Goal: Task Accomplishment & Management: Complete application form

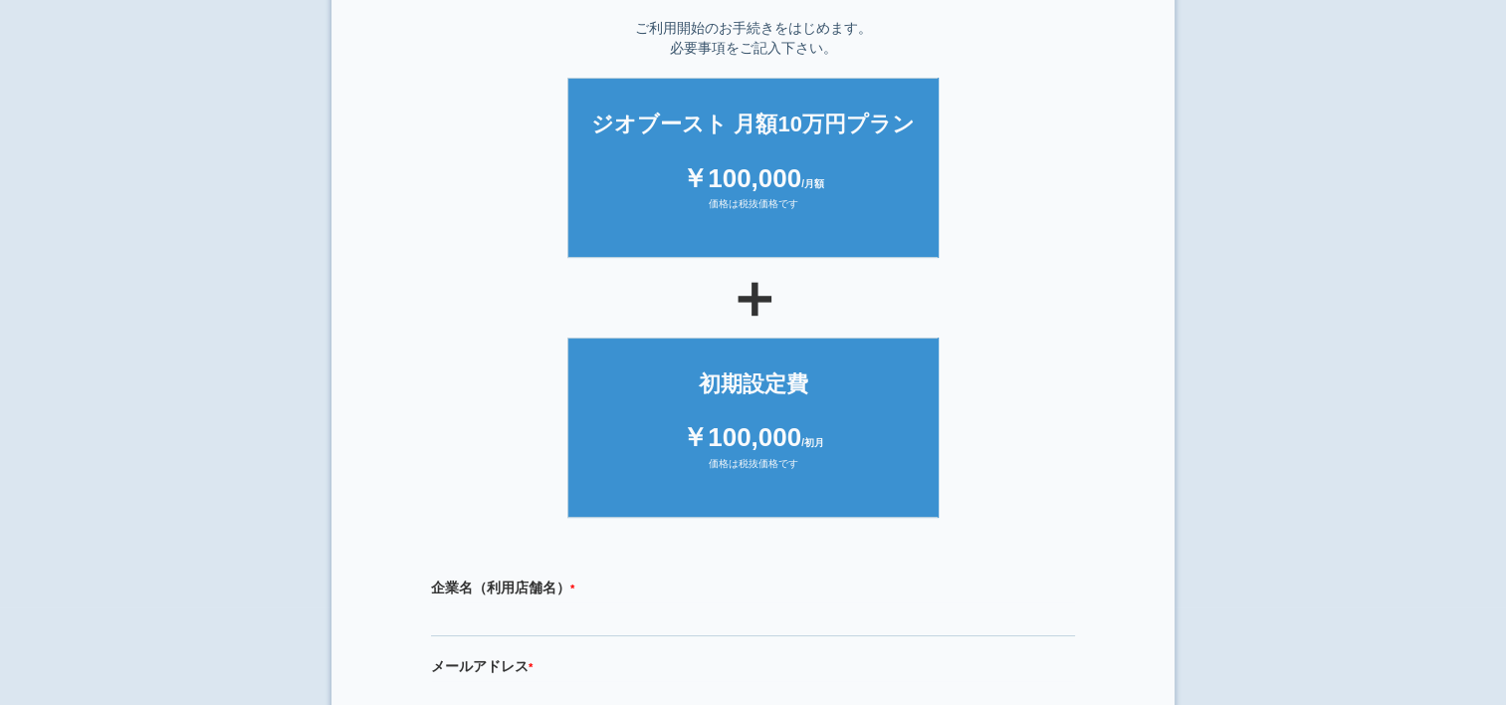
scroll to position [398, 0]
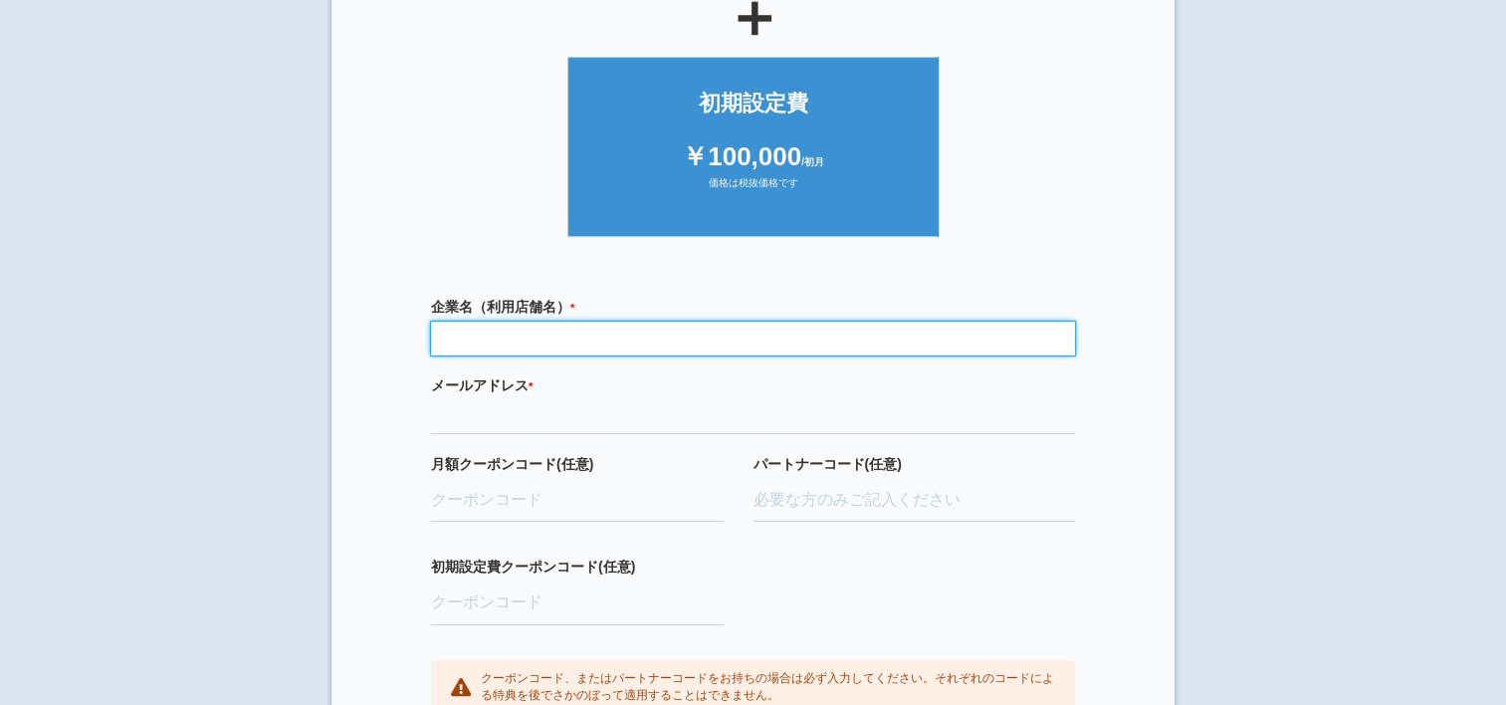
click at [502, 340] on input "text" at bounding box center [753, 339] width 644 height 34
type input "有限会社中川商事"
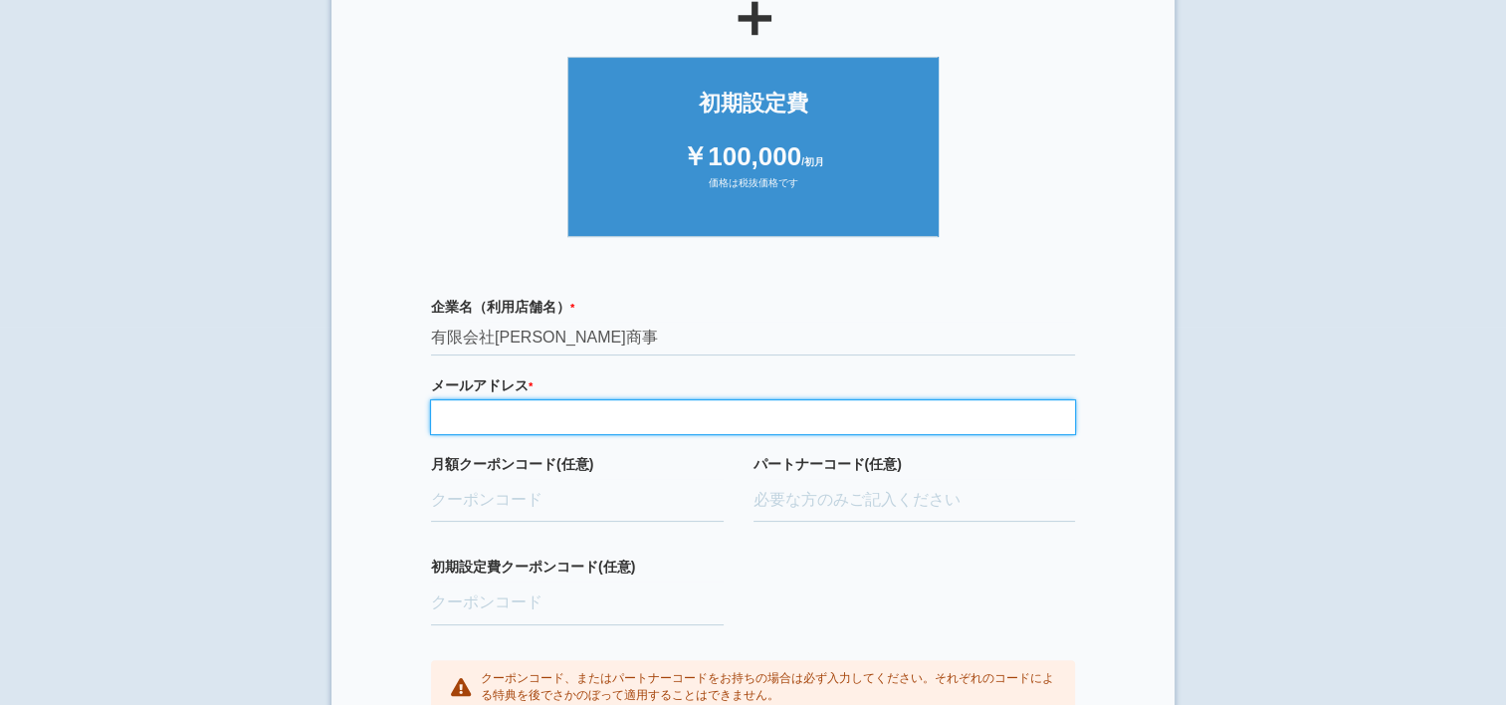
type input "h.nakagawa@hl-hills.jp"
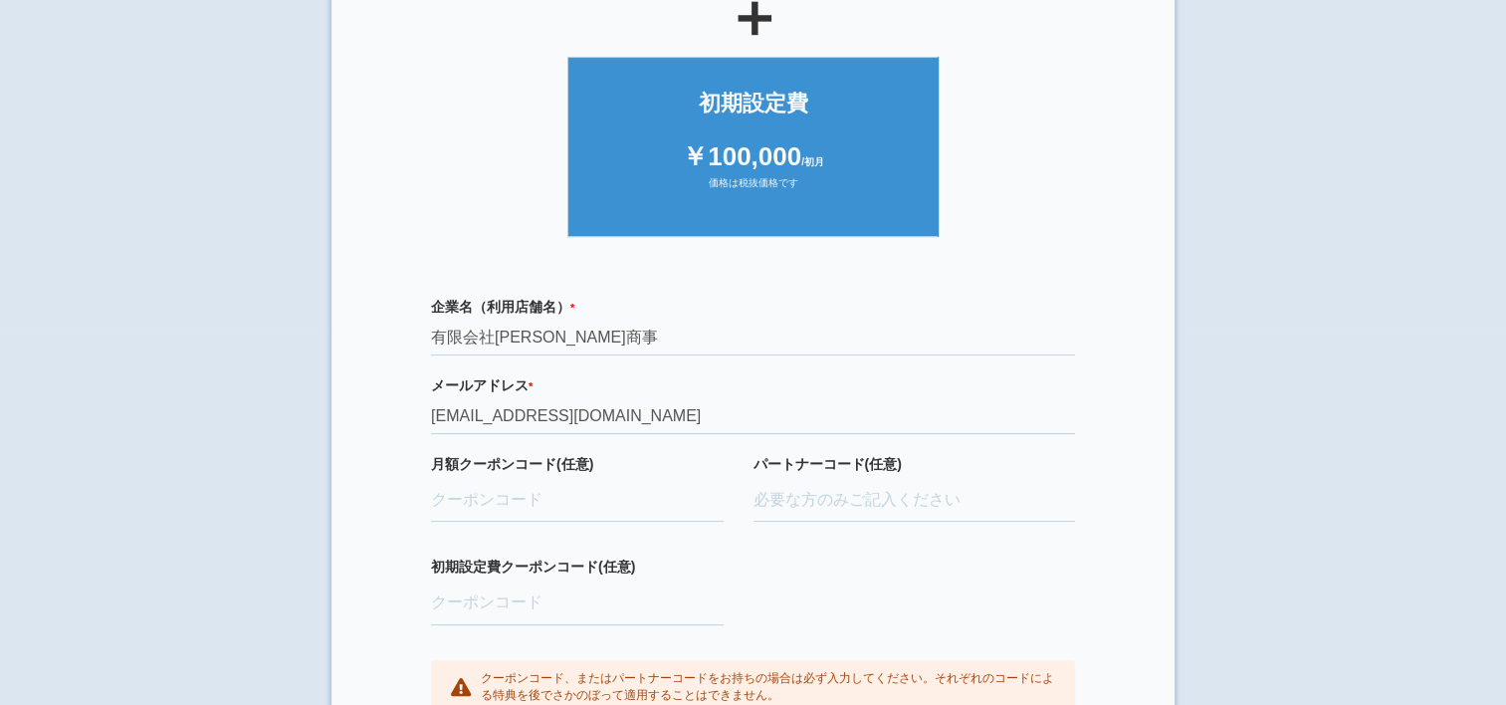
type input "ifENW5rd"
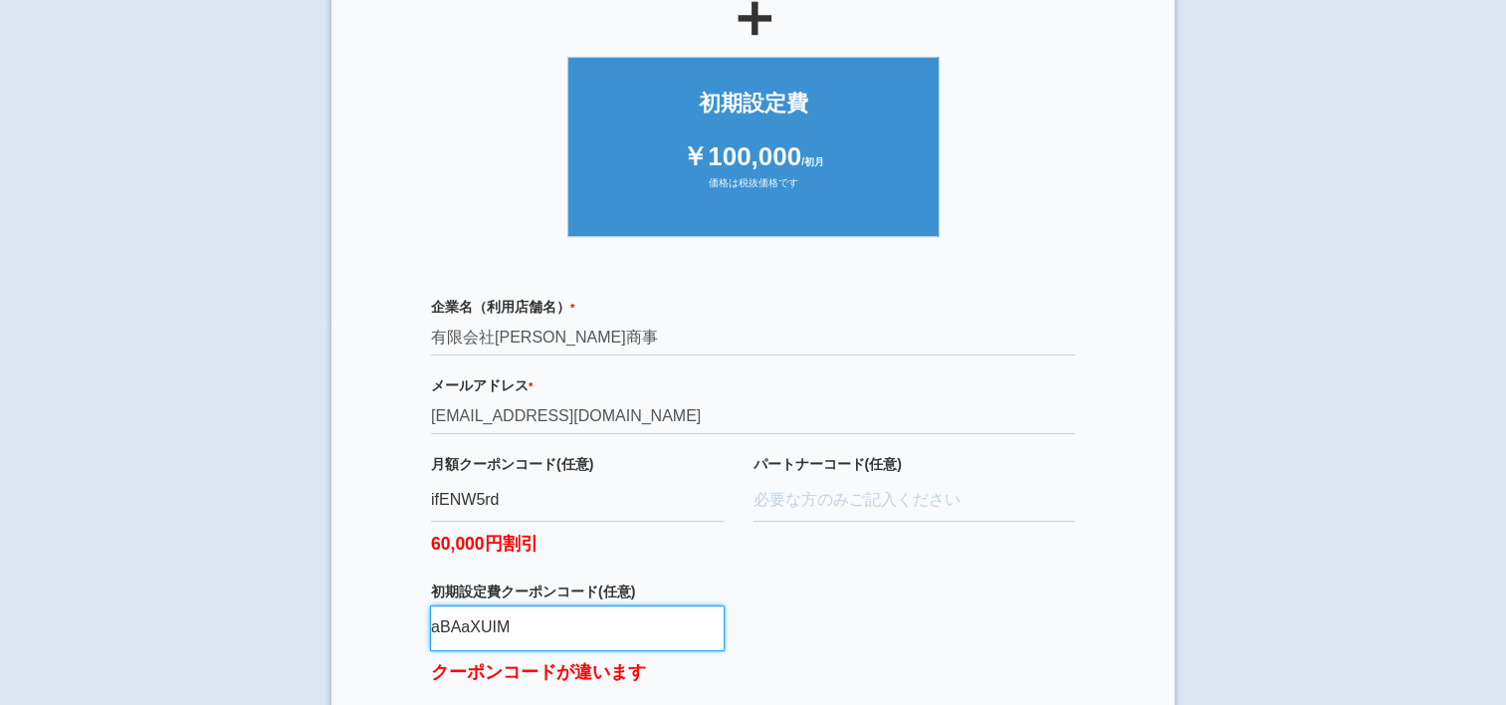
click at [540, 612] on input "aBAaXUIM" at bounding box center [577, 628] width 293 height 44
type input "a"
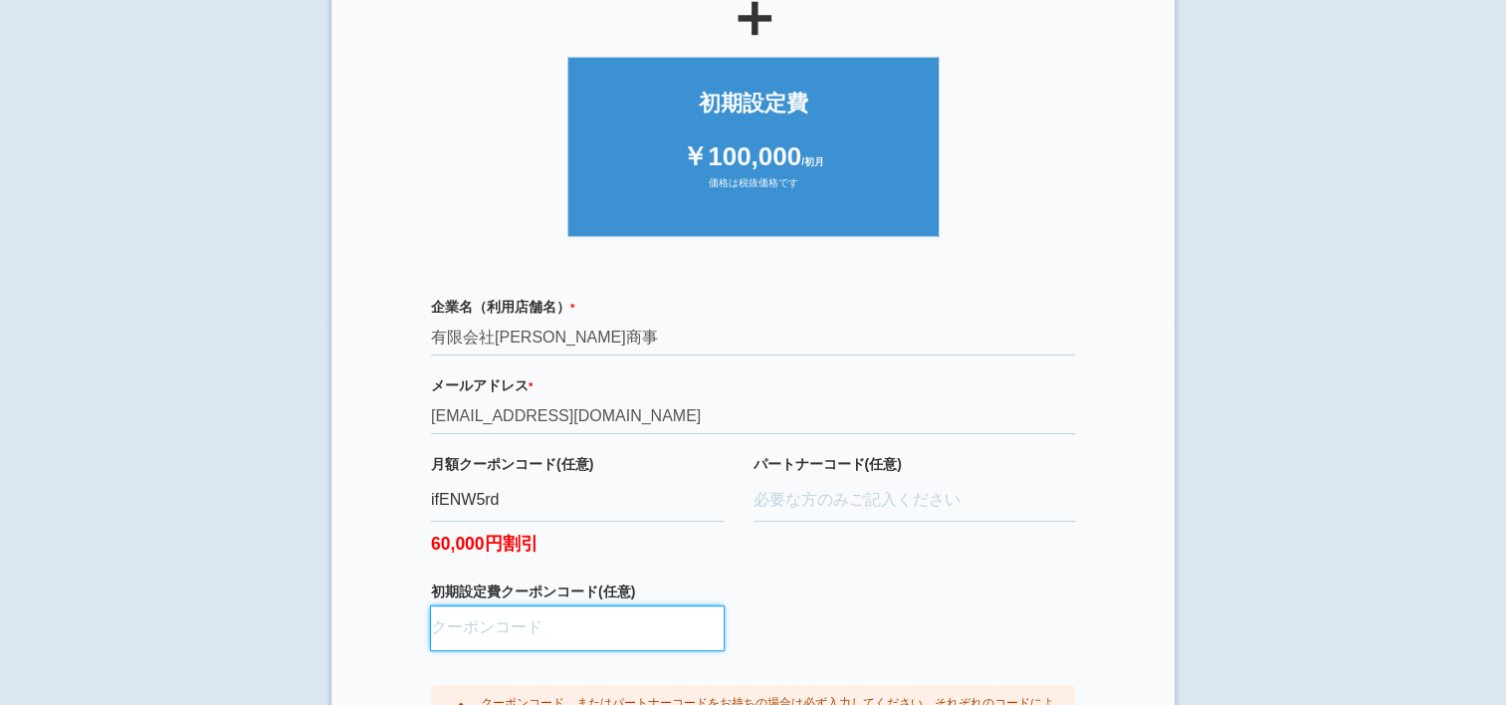
type input "あ"
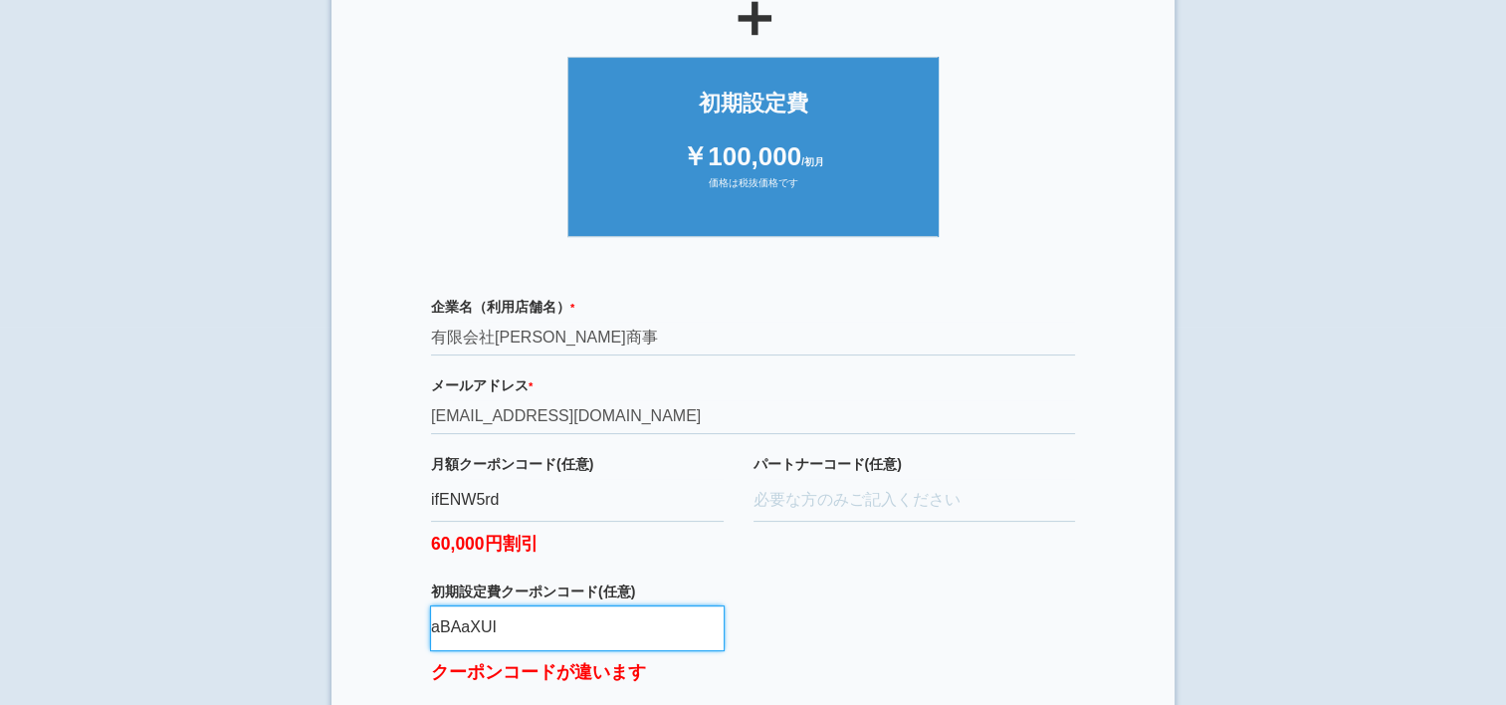
type input "aBAaXUIM"
click at [538, 621] on input "aBAaXUIM" at bounding box center [577, 628] width 293 height 44
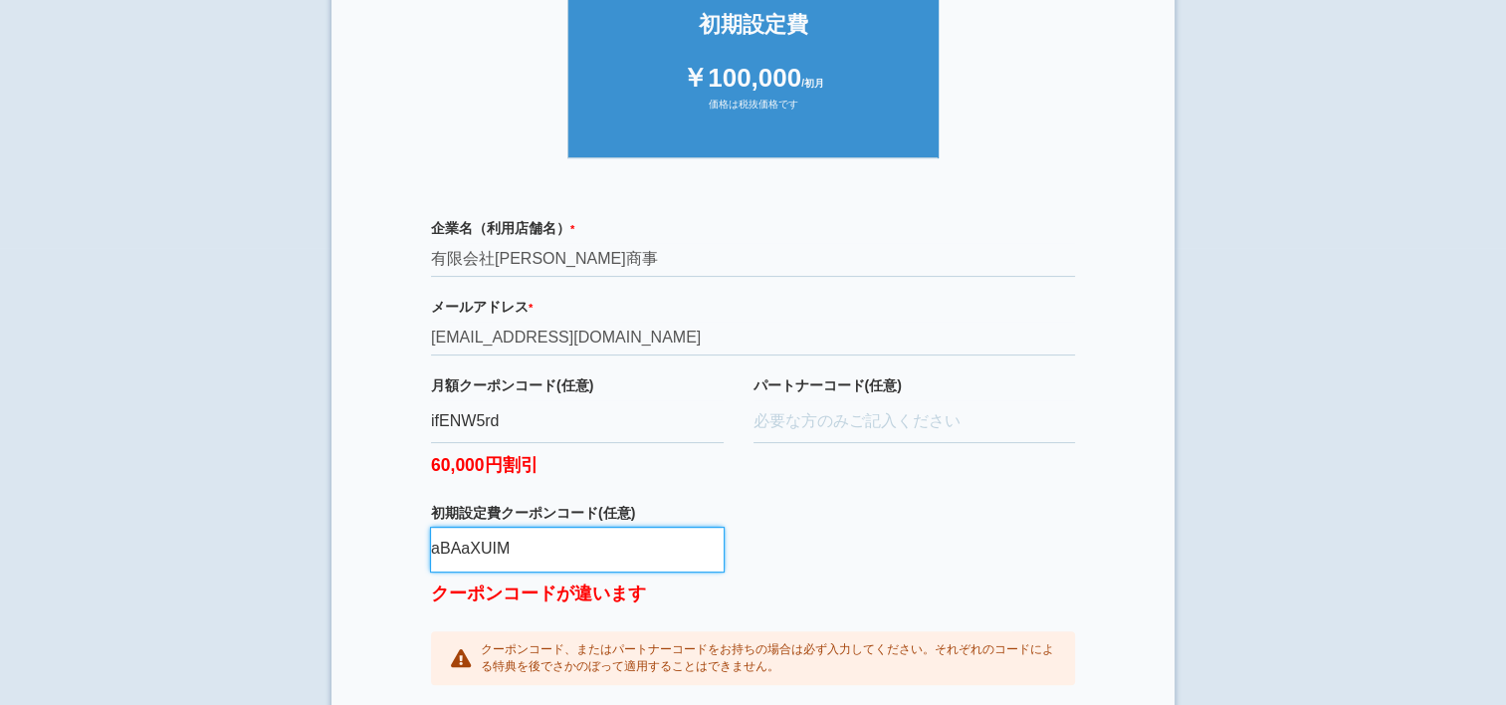
scroll to position [547, 0]
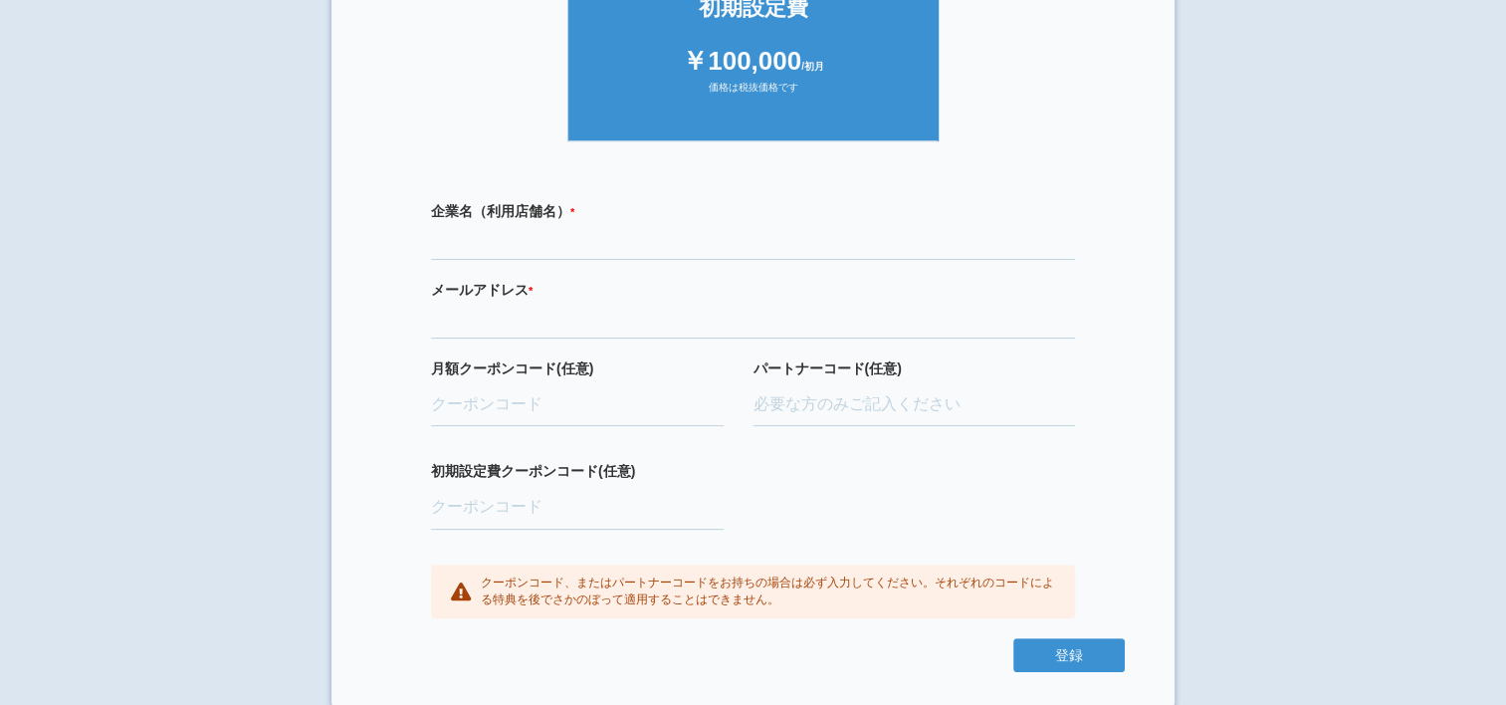
scroll to position [498, 0]
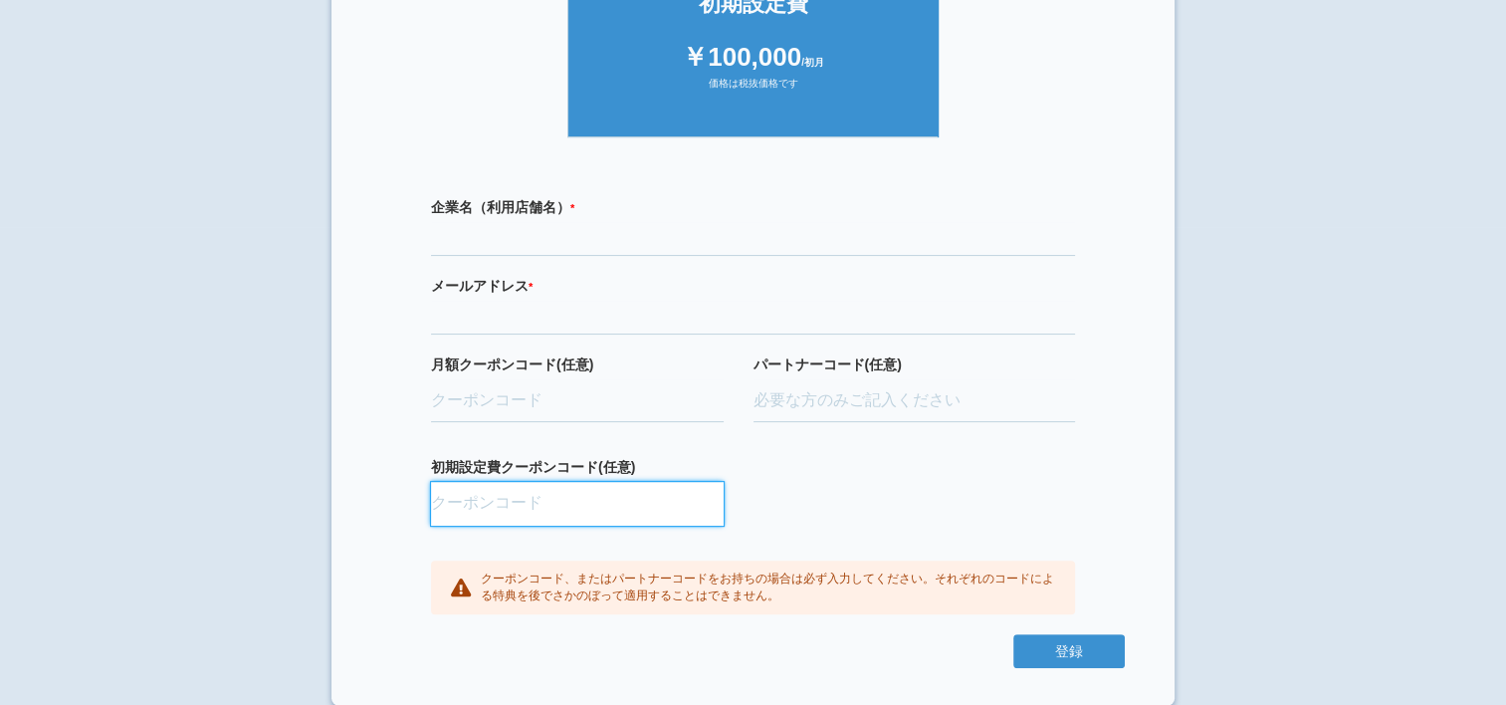
click at [453, 498] on input "初期設定費クーポンコード(任意)" at bounding box center [577, 504] width 293 height 44
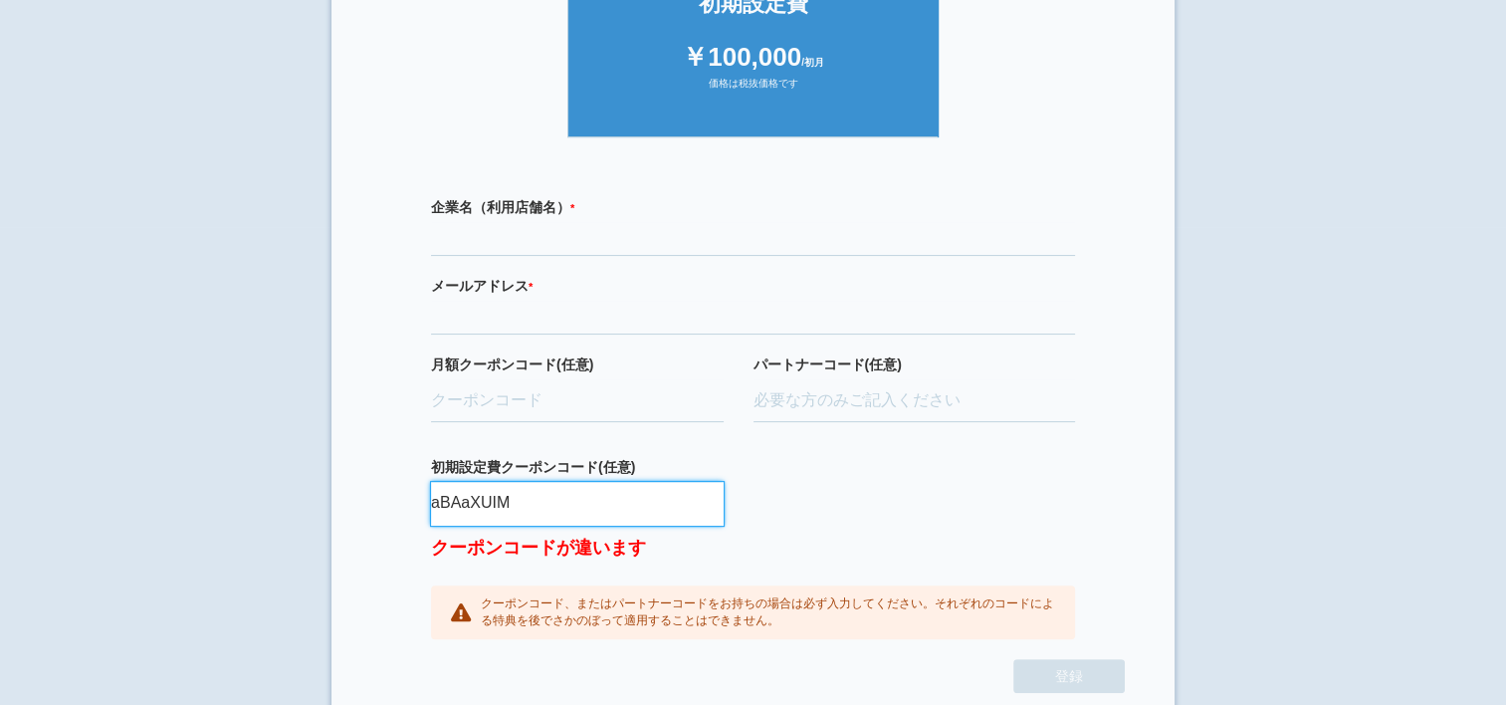
type input "aBAaXUIM"
click at [530, 450] on div "月額クーポンコード(任意)" at bounding box center [577, 406] width 293 height 104
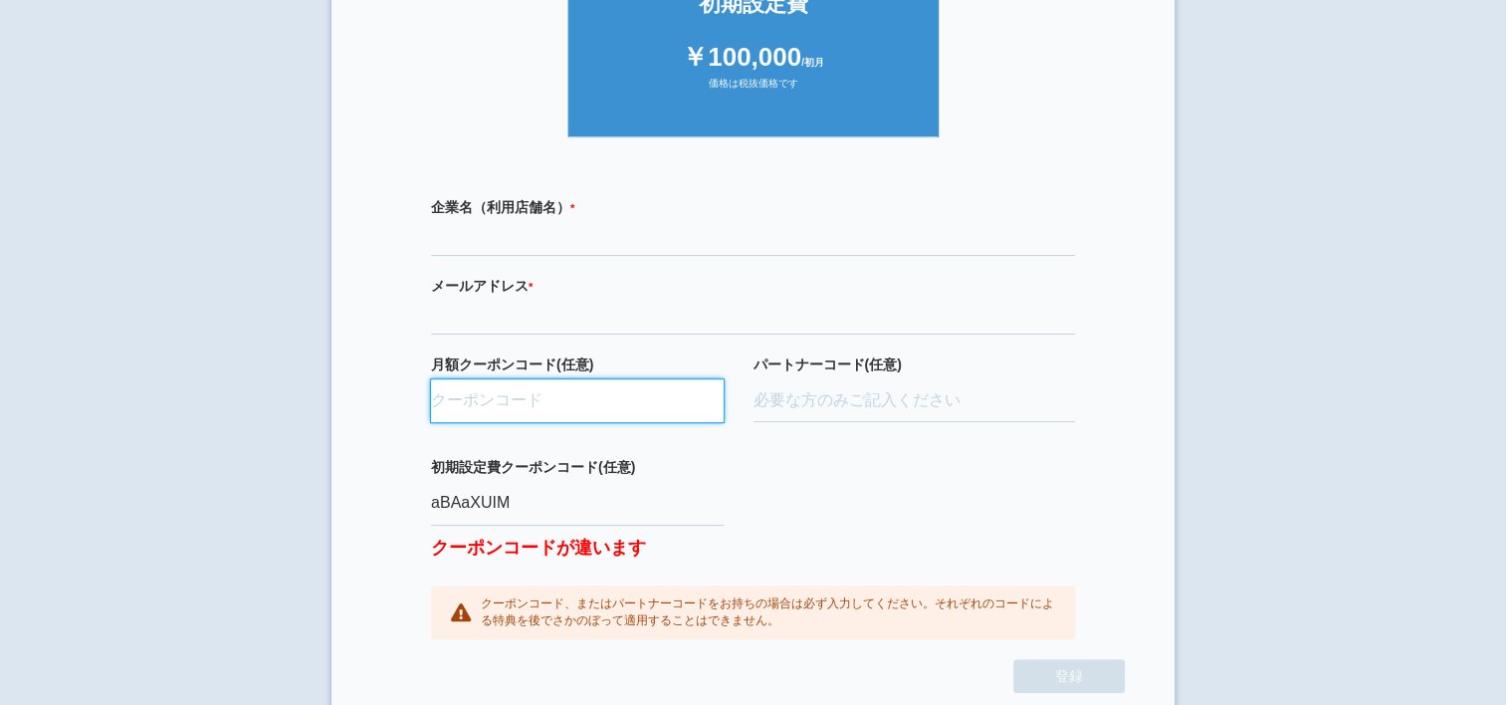
click at [476, 416] on input "月額クーポンコード(任意)" at bounding box center [577, 401] width 293 height 44
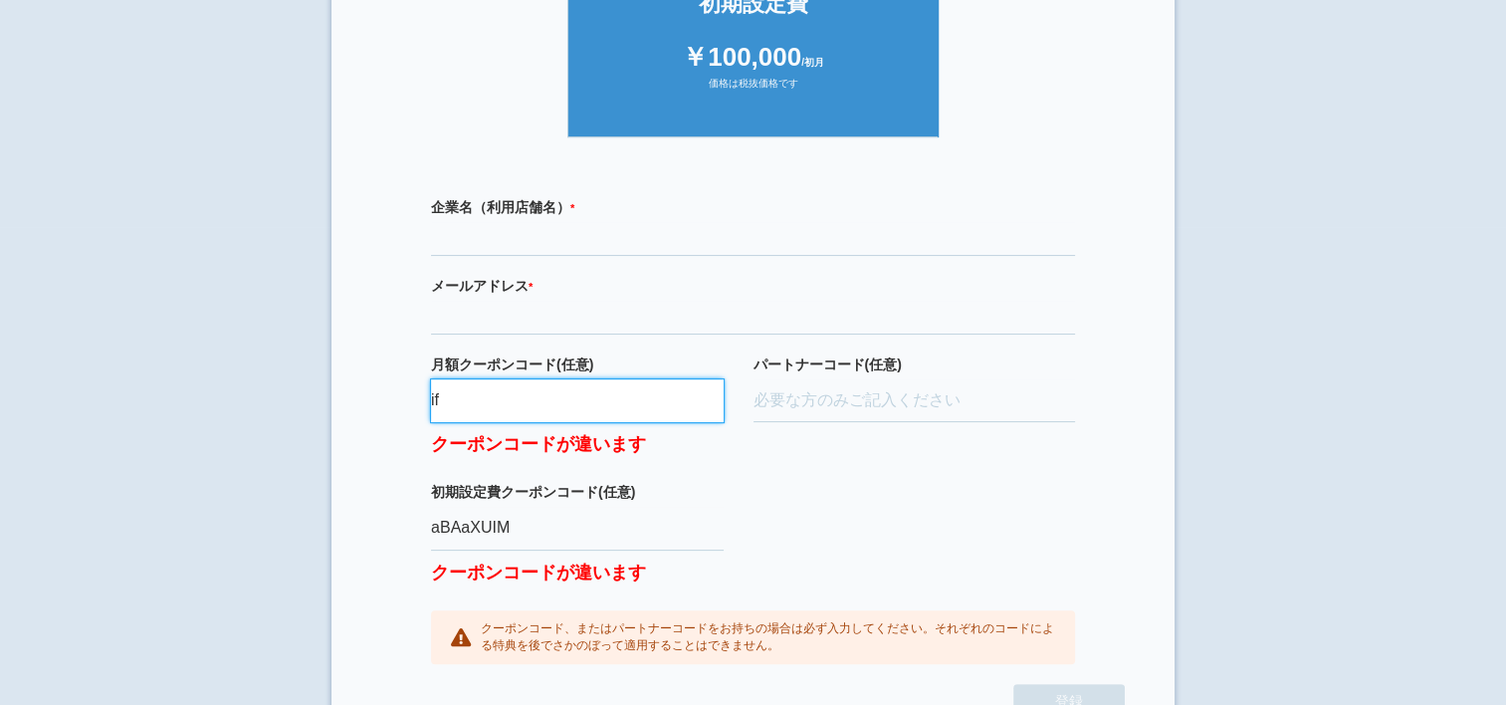
type input "if"
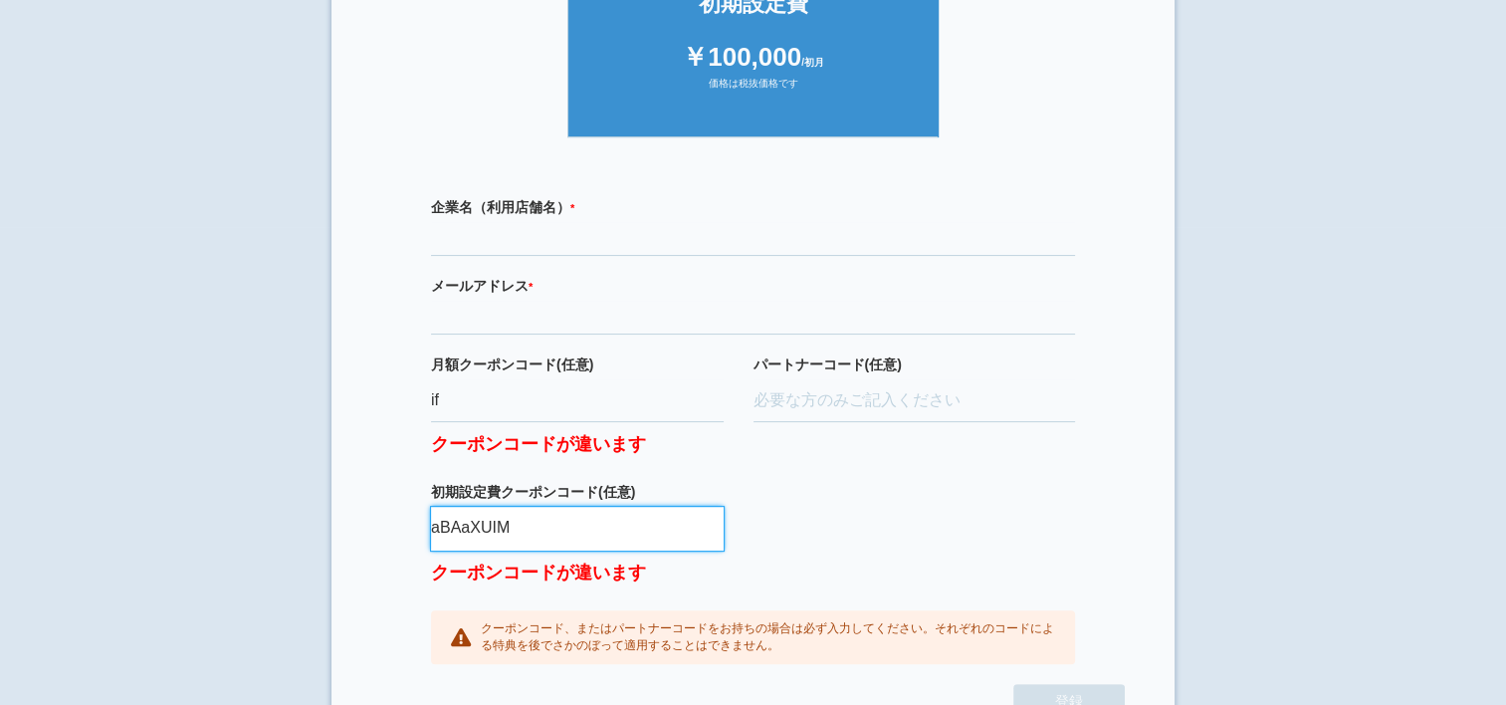
click at [495, 526] on input "aBAaXUIM" at bounding box center [577, 529] width 293 height 44
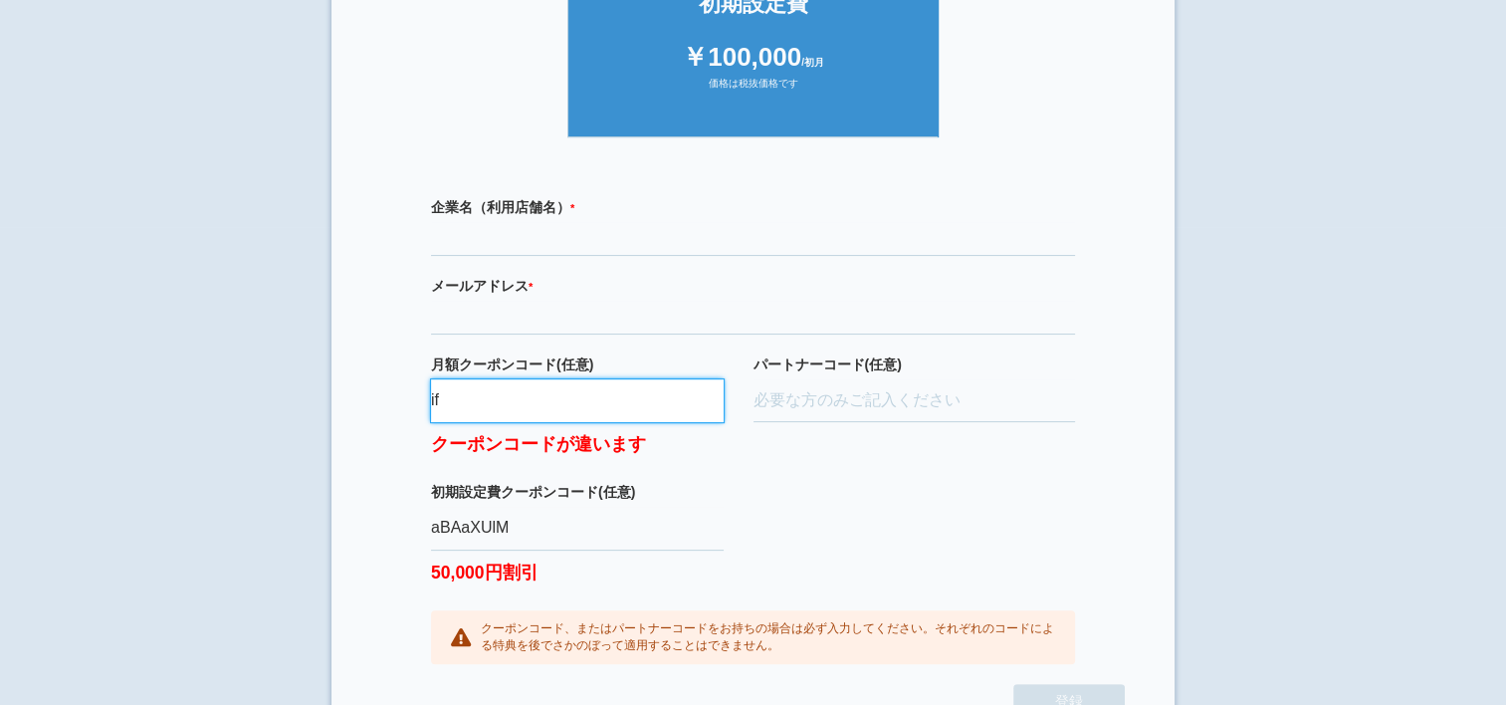
click at [468, 399] on input "if" at bounding box center [577, 401] width 293 height 44
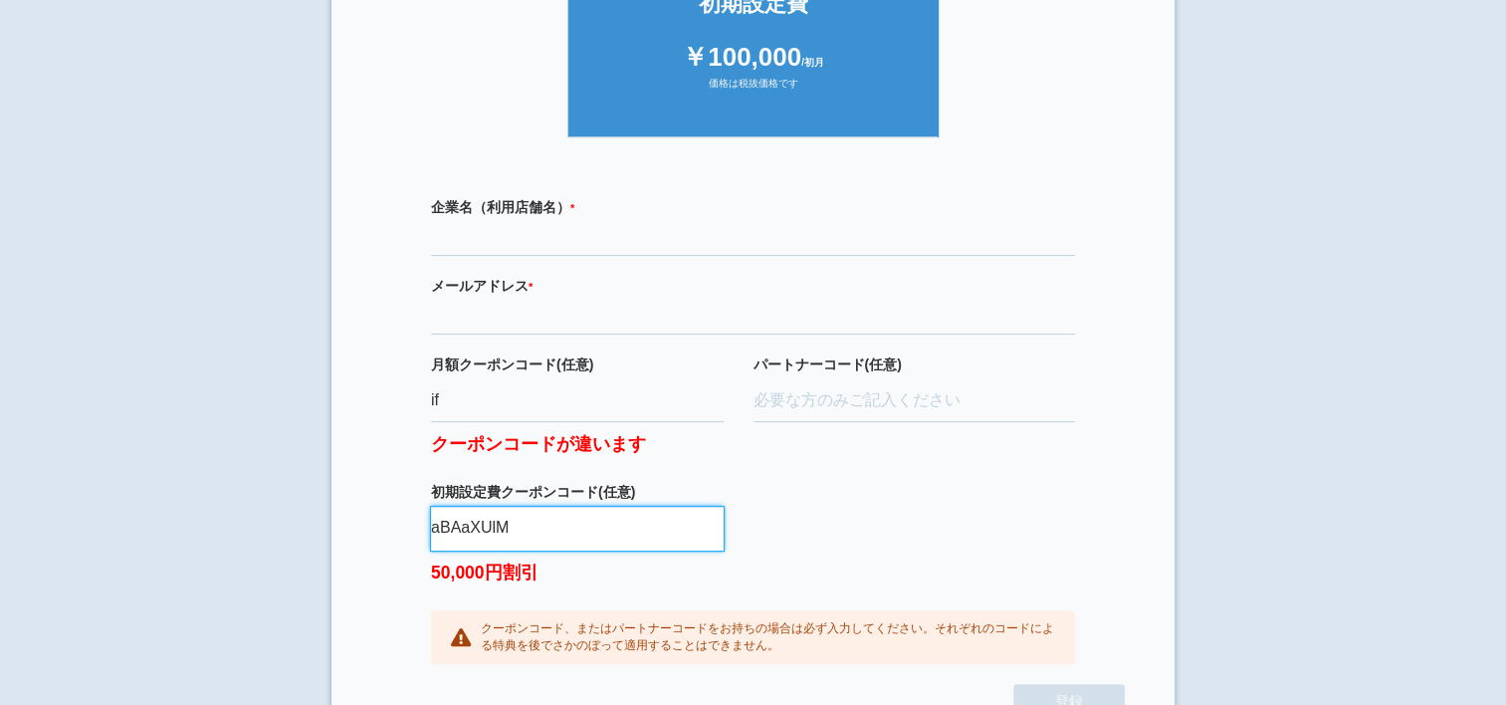
click at [499, 527] on input "aBAaXUlM" at bounding box center [577, 529] width 293 height 44
type input "aBAaXUlM"
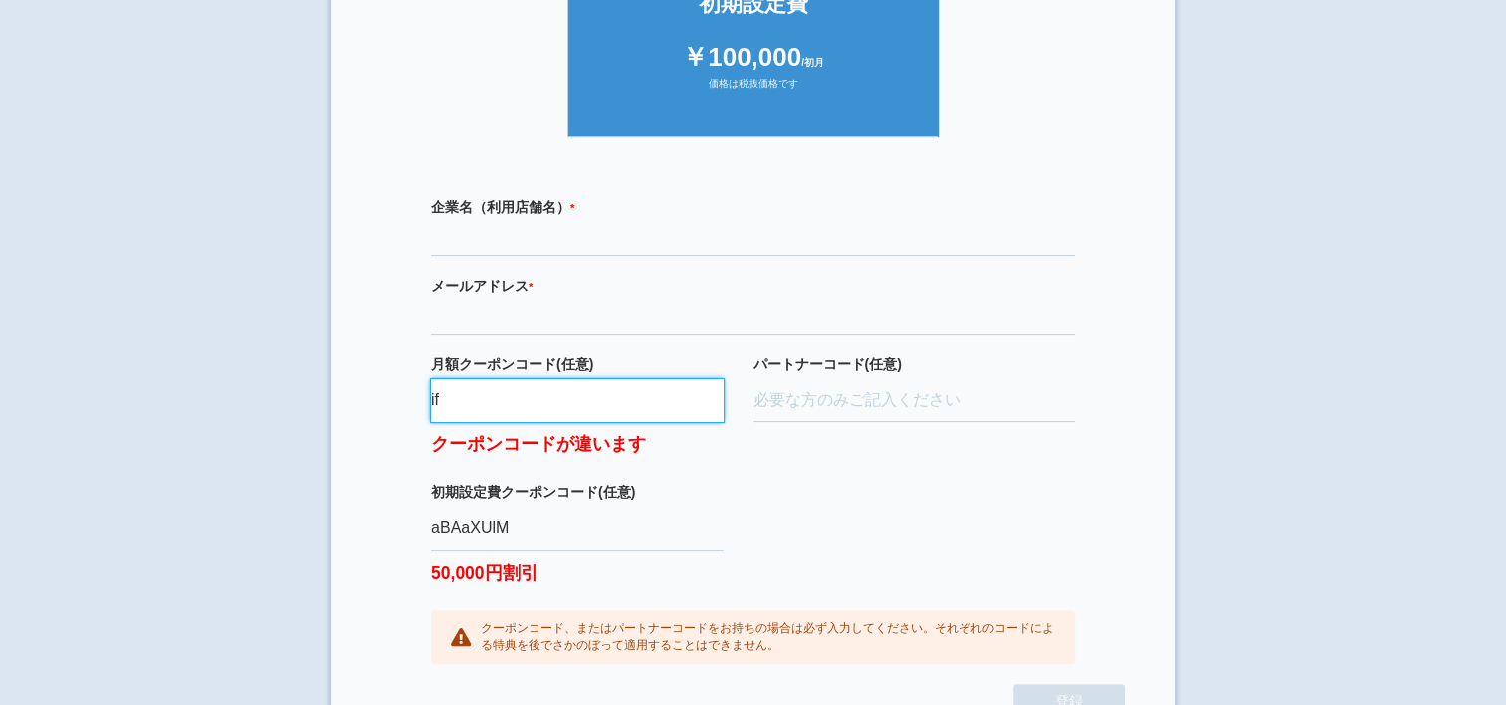
click at [468, 402] on input "if" at bounding box center [577, 401] width 293 height 44
type input "ifENW5rd"
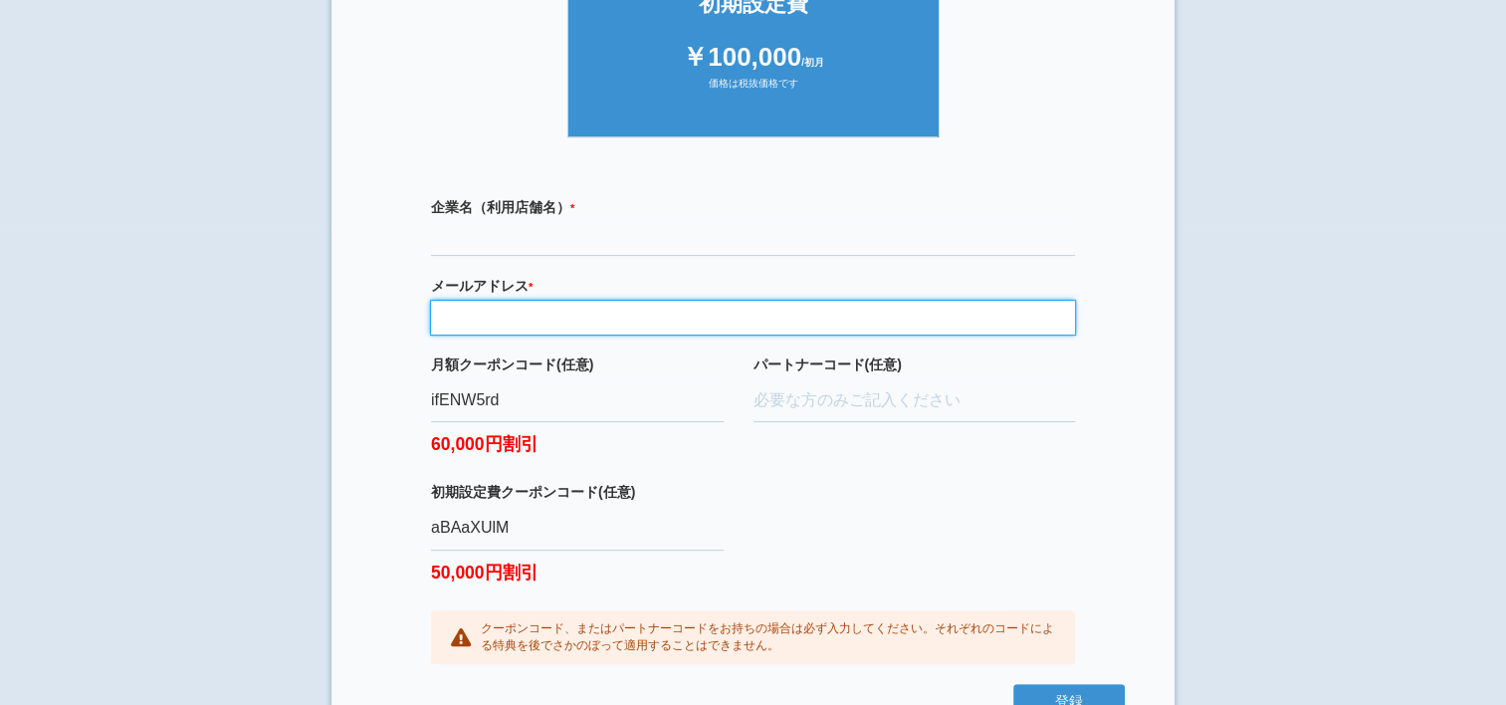
click at [480, 315] on input "email" at bounding box center [753, 318] width 644 height 34
type input "[EMAIL_ADDRESS][DOMAIN_NAME]"
type input "有限会社[PERSON_NAME]商事"
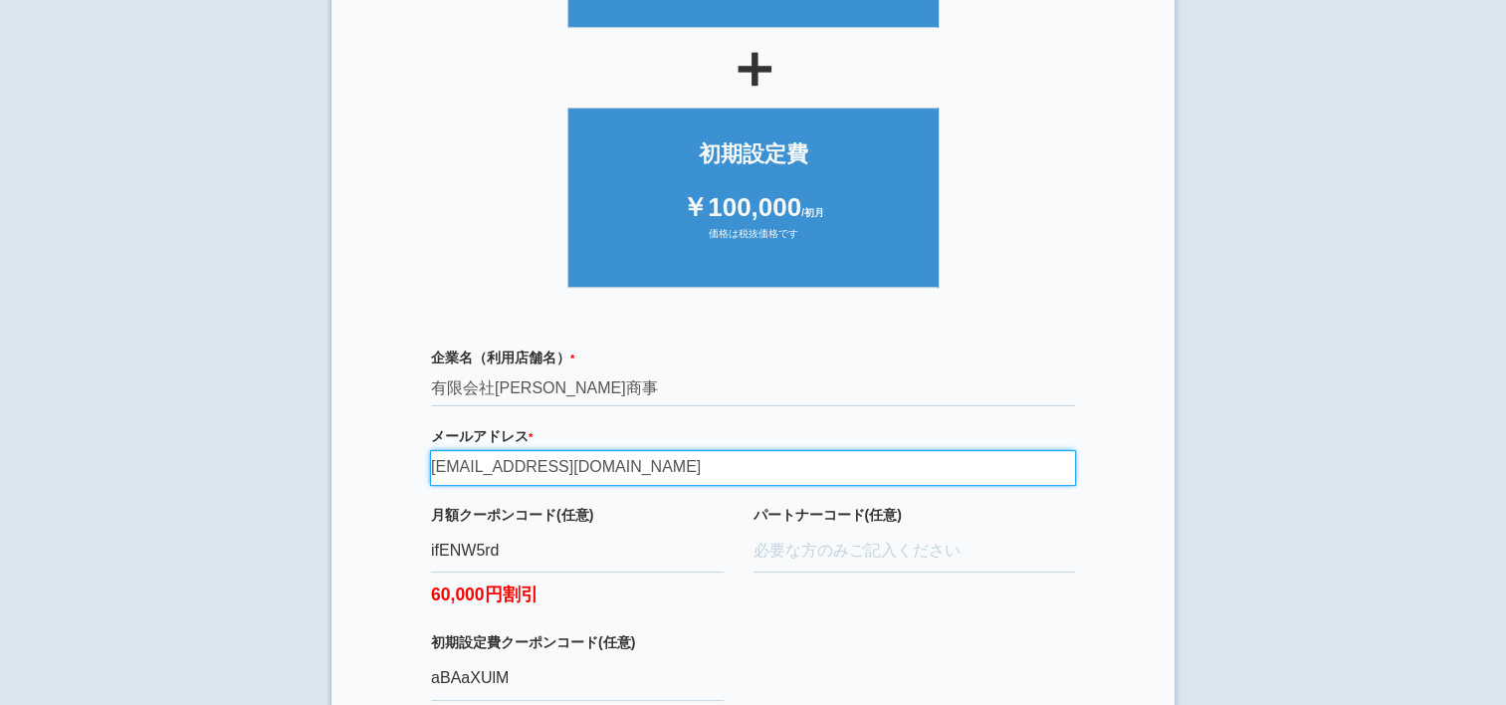
scroll to position [547, 0]
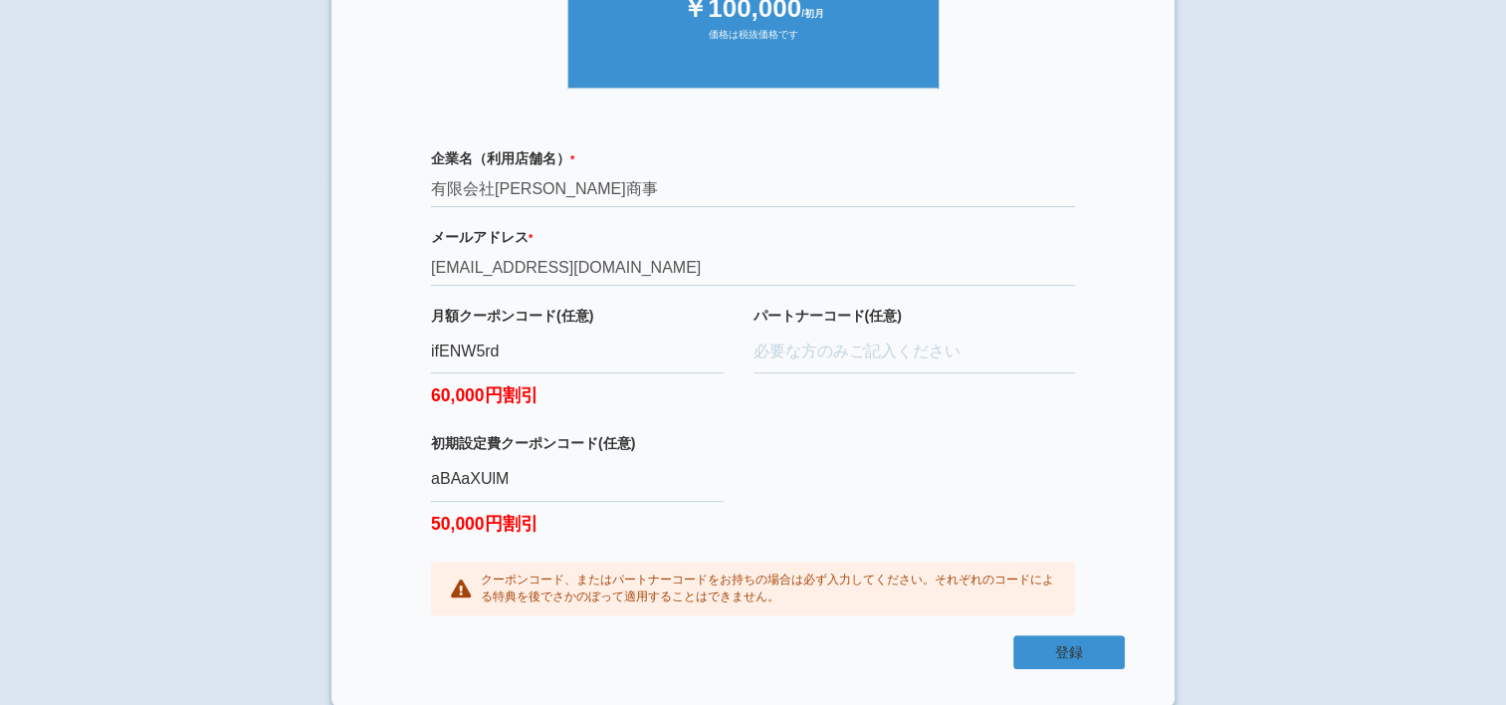
drag, startPoint x: 1058, startPoint y: 659, endPoint x: 985, endPoint y: 516, distance: 161.2
click at [990, 521] on form "ジオブースト 月額10万円プラン ￥100,000 /月額 価格は税抜価格です ＋ 初期設定費 ￥100,000 /初月 価格は税抜価格です 企業名（利用店舗…" at bounding box center [753, 158] width 744 height 1038
click at [1059, 645] on button "登録" at bounding box center [1068, 652] width 111 height 34
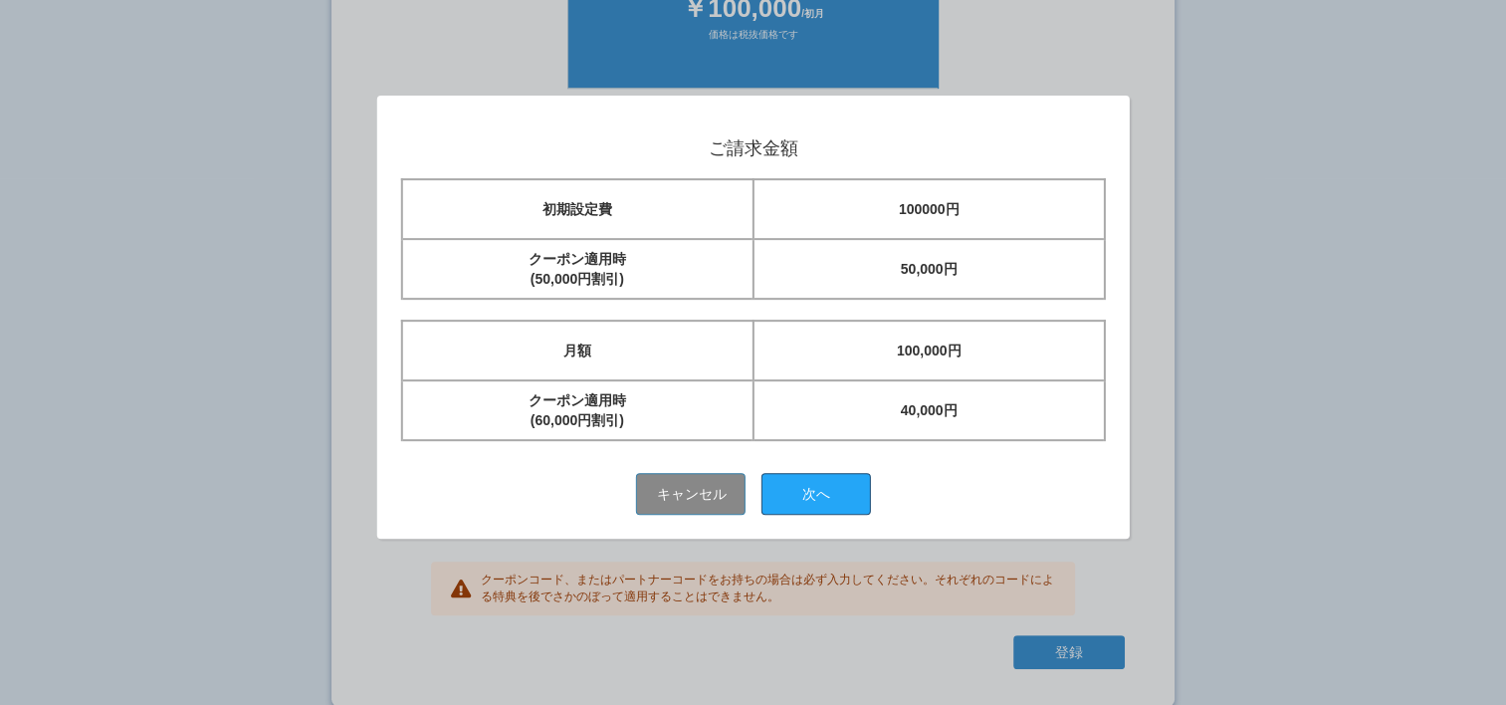
click at [805, 497] on button "次へ" at bounding box center [817, 494] width 110 height 42
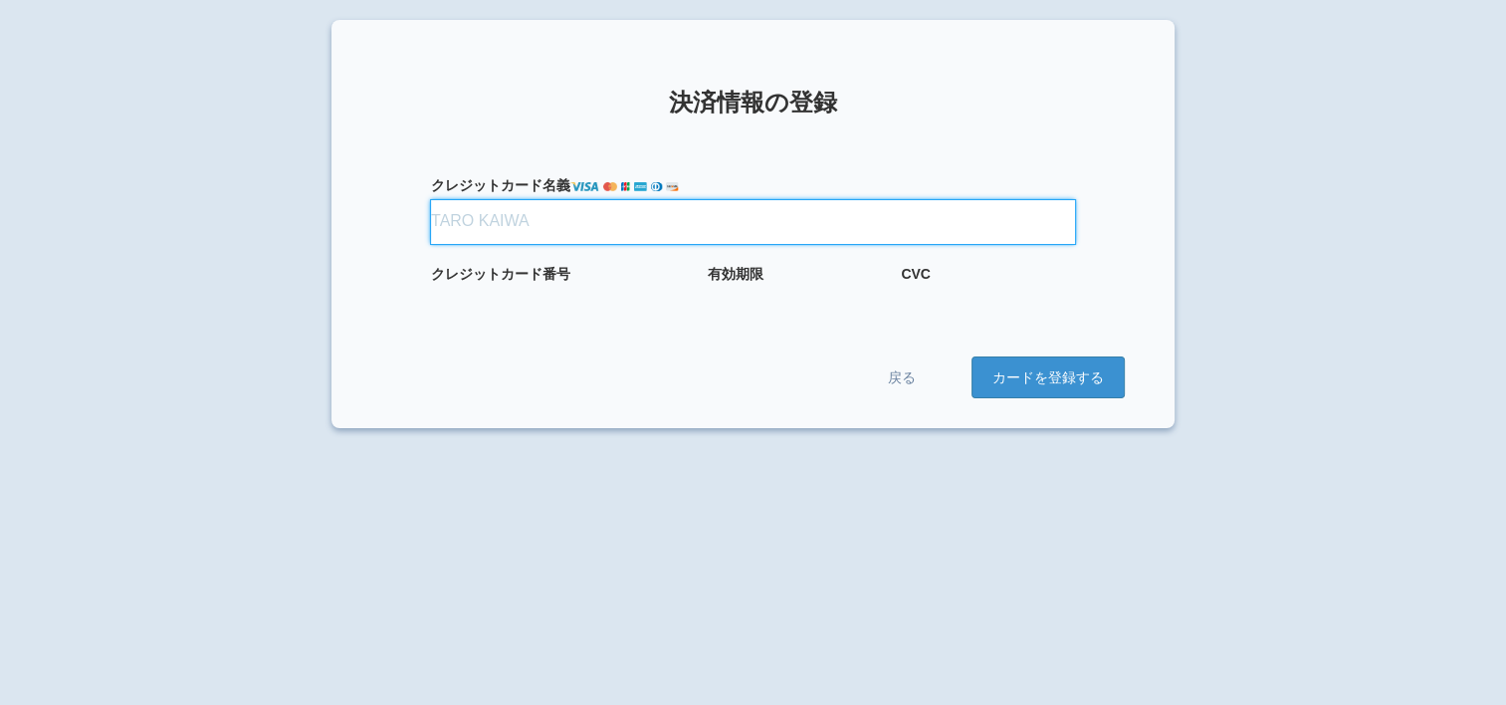
click at [466, 223] on input "クレジット カード名義" at bounding box center [753, 222] width 644 height 44
type input "[PERSON_NAME]"
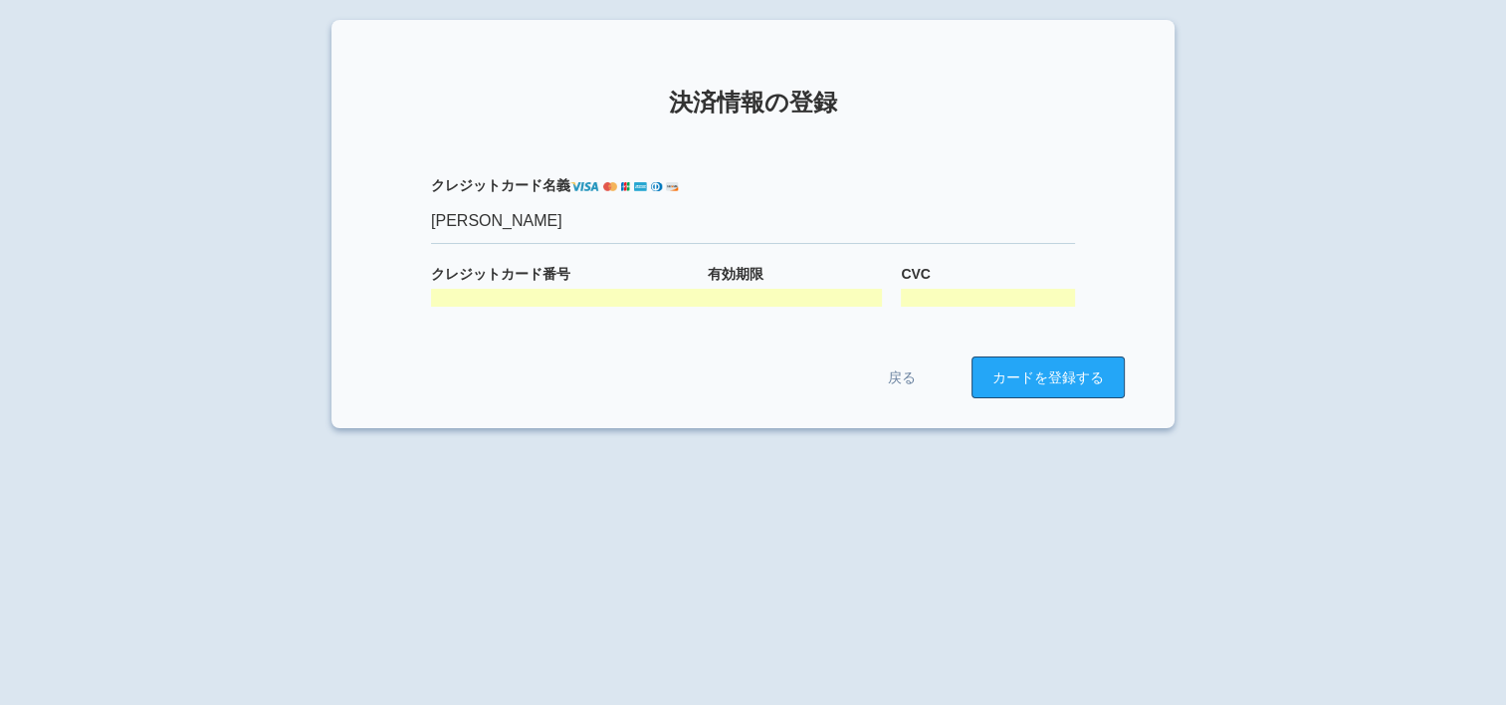
click at [1007, 387] on button "カードを登録する" at bounding box center [1048, 377] width 153 height 42
drag, startPoint x: 1000, startPoint y: 389, endPoint x: 802, endPoint y: 456, distance: 208.1
click at [991, 393] on button "カードを登録する" at bounding box center [1048, 377] width 153 height 42
click at [733, 458] on div "× 決済情報の登録 クレジット カード名義 [PERSON_NAME] クレジット カード番号 有効期限 CVC 戻る カードを登録する" at bounding box center [753, 372] width 1506 height 705
click at [996, 377] on button "カードを登録する" at bounding box center [1048, 377] width 153 height 42
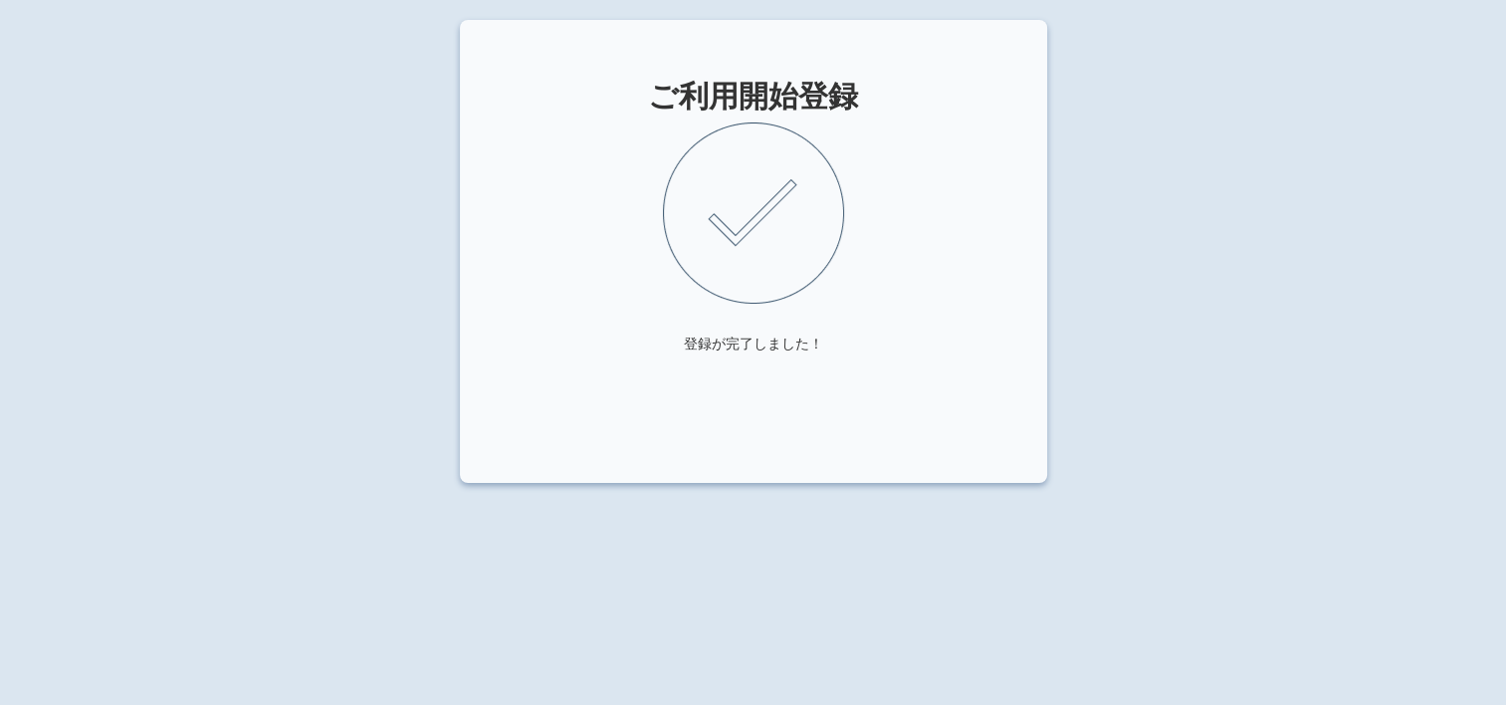
scroll to position [20, 0]
